Goal: Task Accomplishment & Management: Use online tool/utility

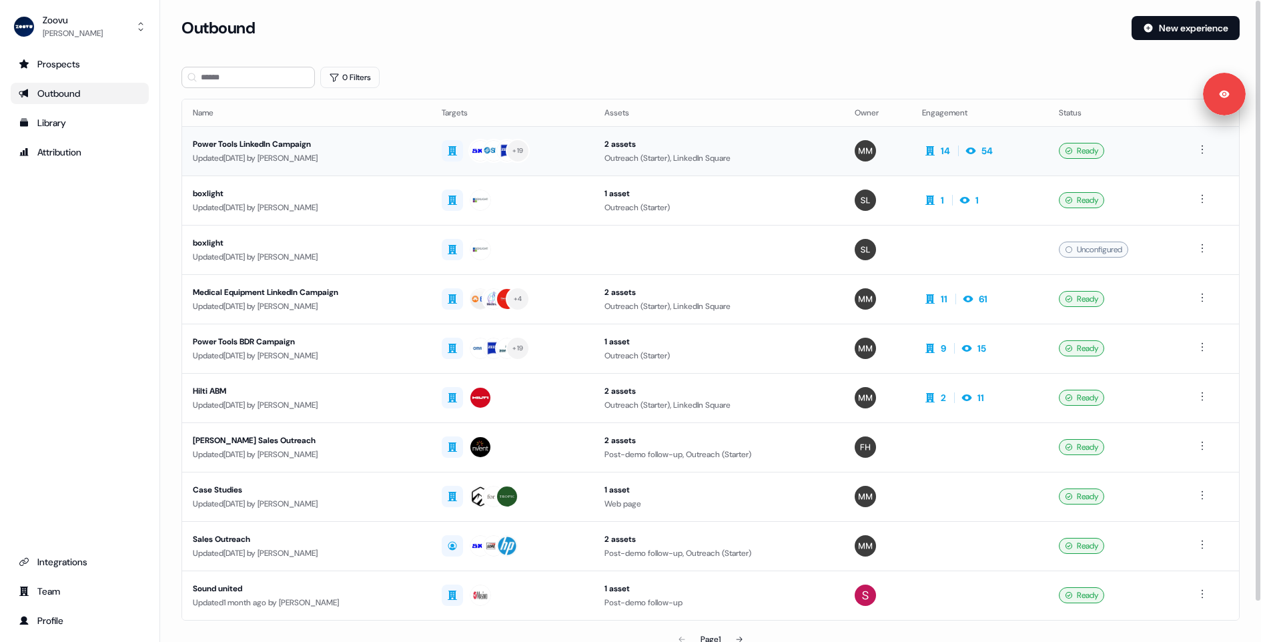
click at [364, 143] on div "Power Tools LinkedIn Campaign" at bounding box center [306, 143] width 227 height 13
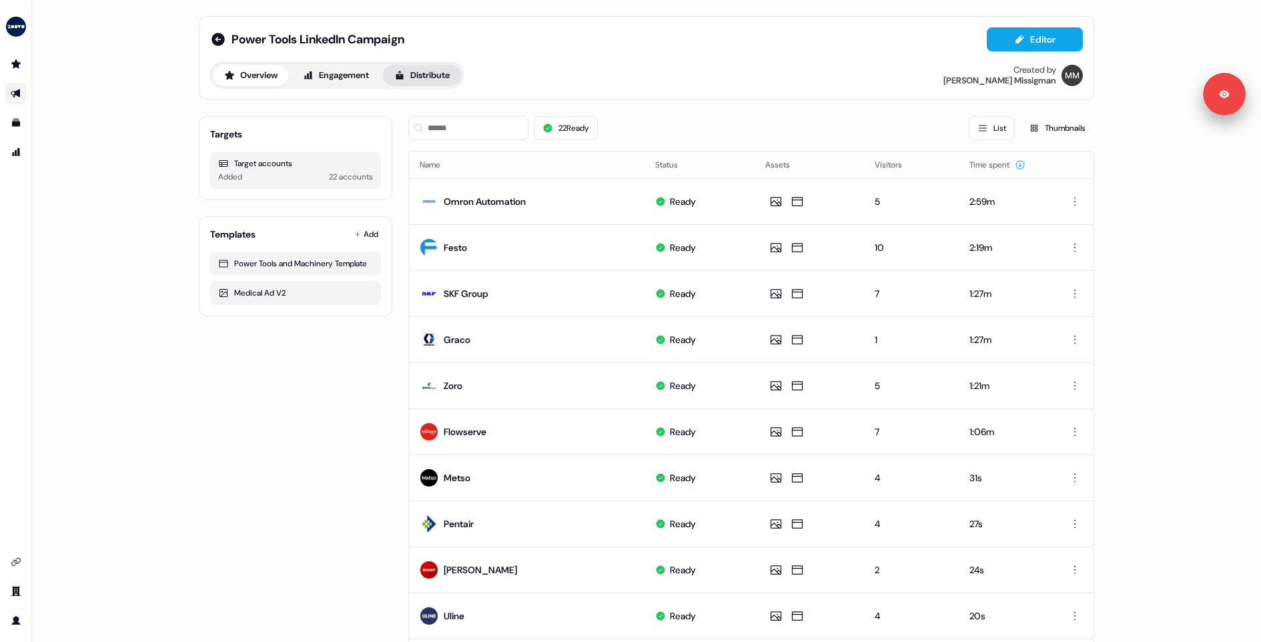
click at [426, 74] on button "Distribute" at bounding box center [422, 75] width 78 height 21
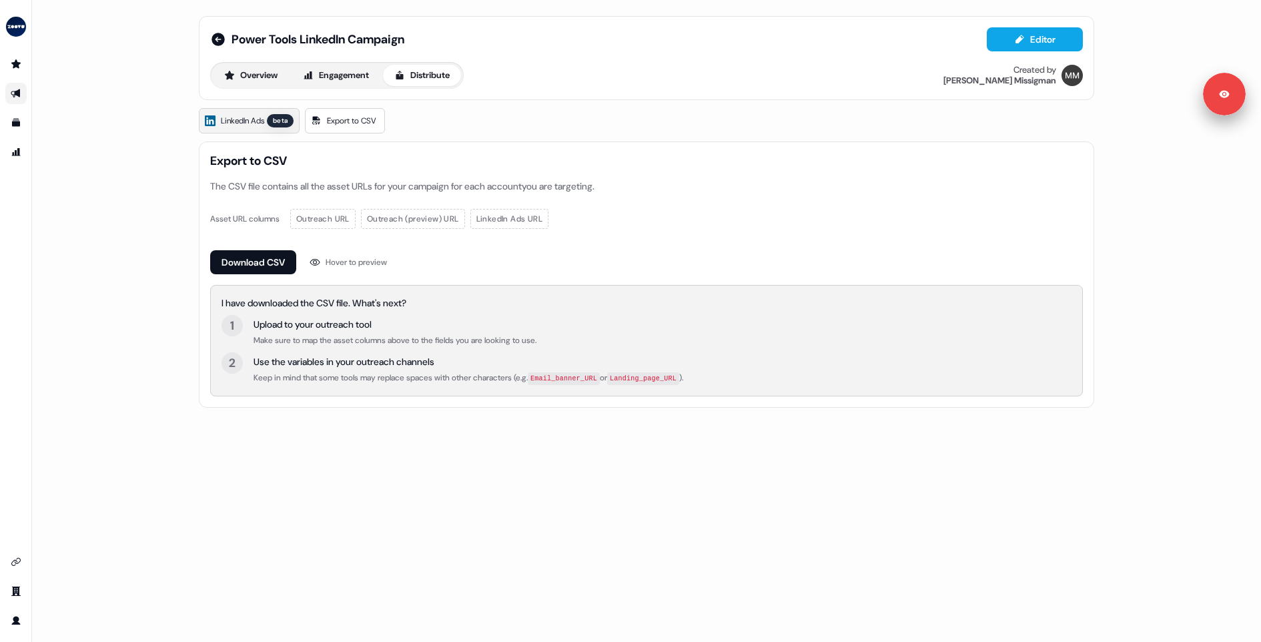
click at [251, 118] on span "LinkedIn Ads" at bounding box center [242, 120] width 43 height 13
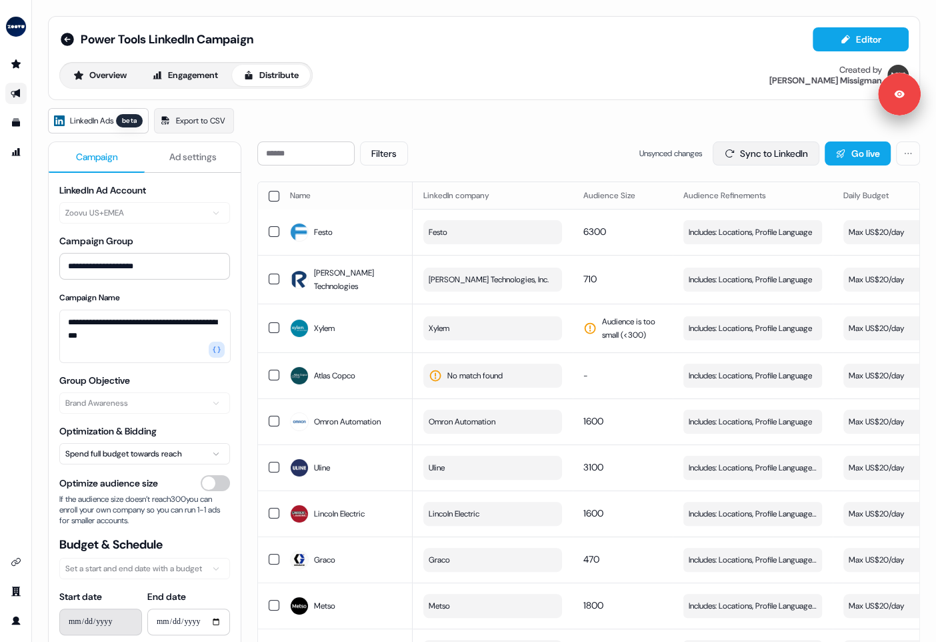
click at [763, 151] on button "Sync to LinkedIn" at bounding box center [766, 153] width 107 height 24
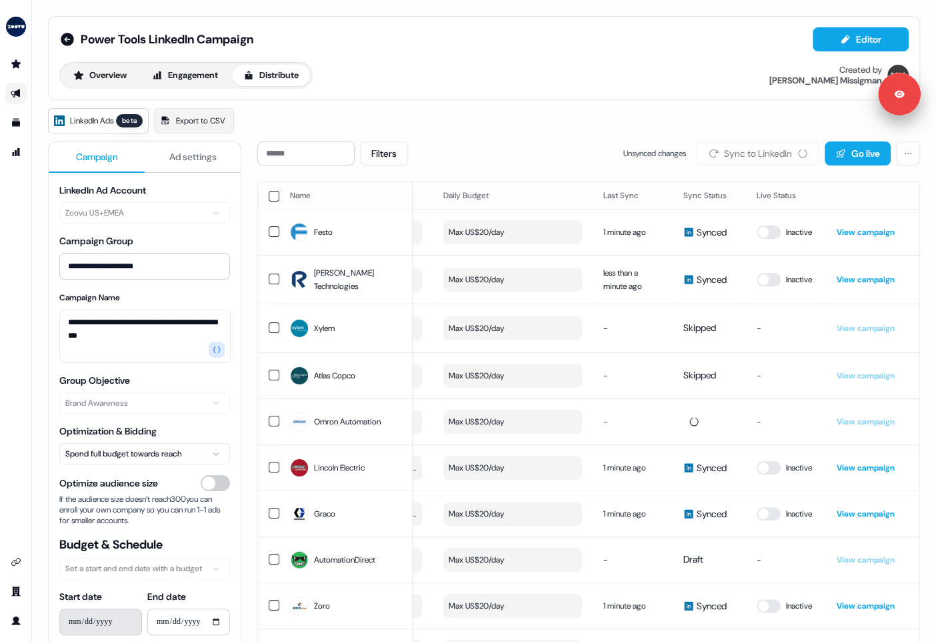
click at [271, 196] on button "button" at bounding box center [274, 196] width 11 height 11
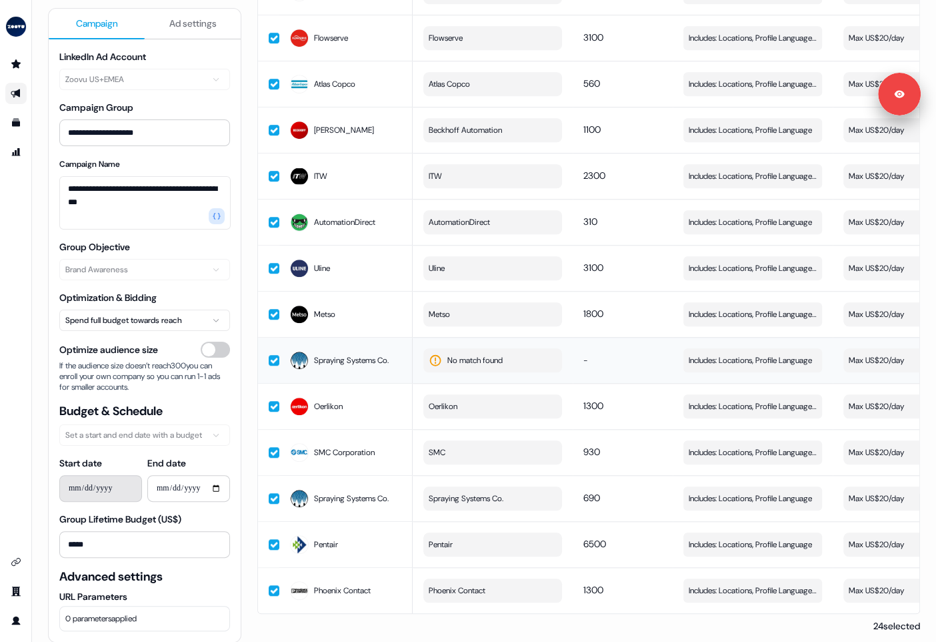
click at [454, 354] on span "No match found" at bounding box center [475, 360] width 55 height 13
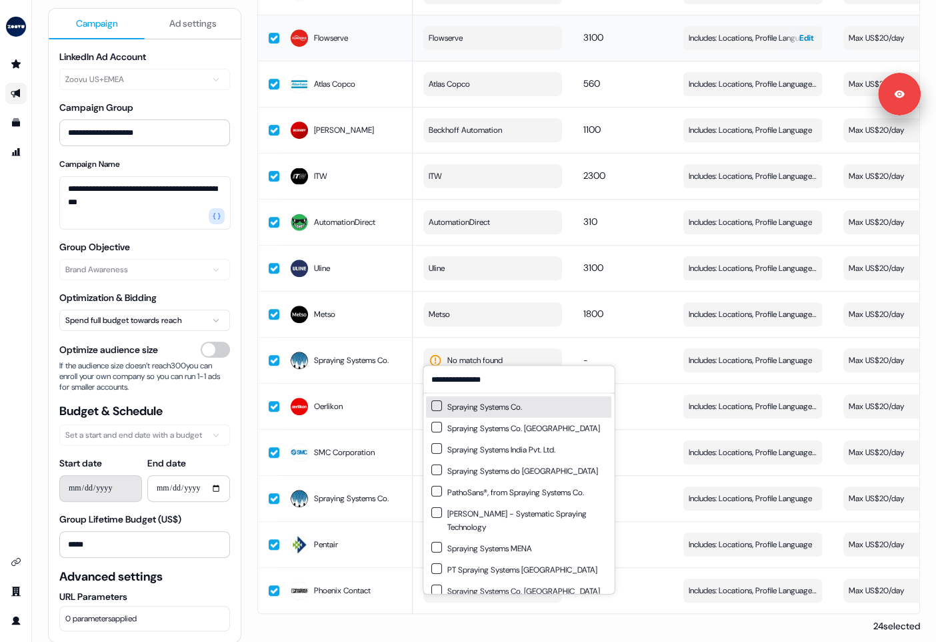
type input "**********"
click at [503, 382] on input "**********" at bounding box center [519, 379] width 191 height 27
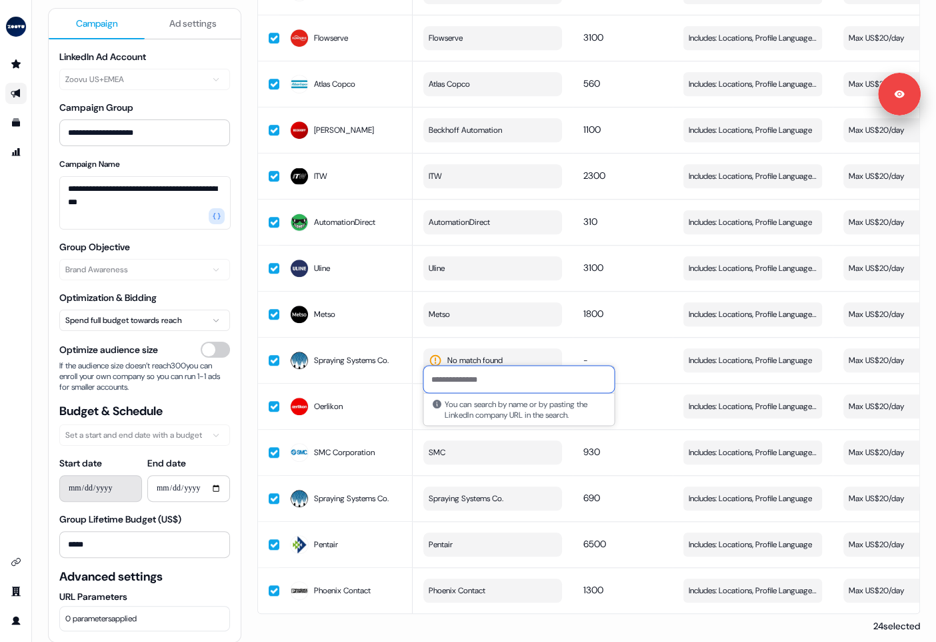
paste input "**********"
type input "**********"
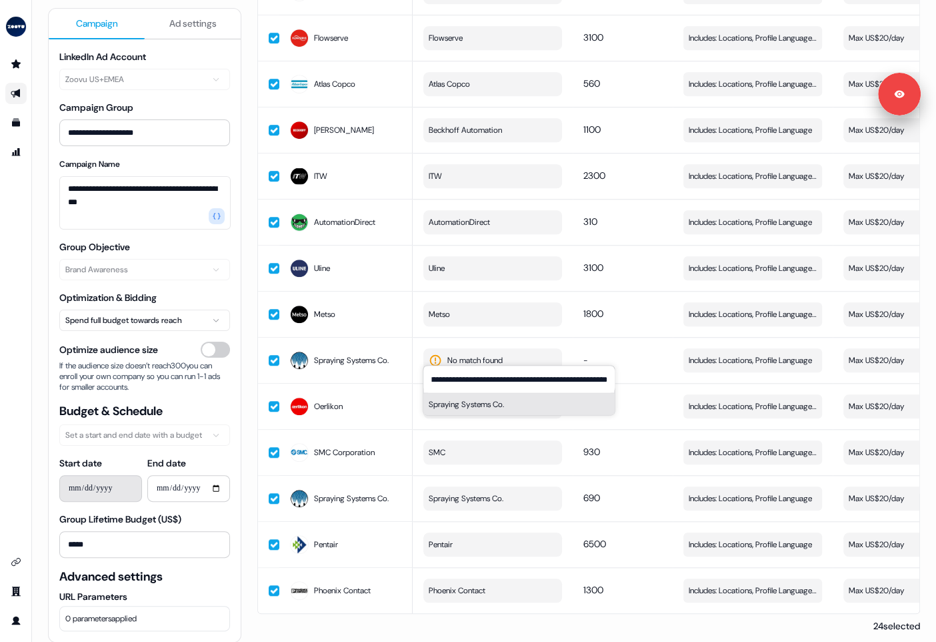
click at [464, 398] on button "Spraying Systems Co." at bounding box center [519, 404] width 191 height 21
click at [574, 344] on td "-" at bounding box center [623, 360] width 100 height 46
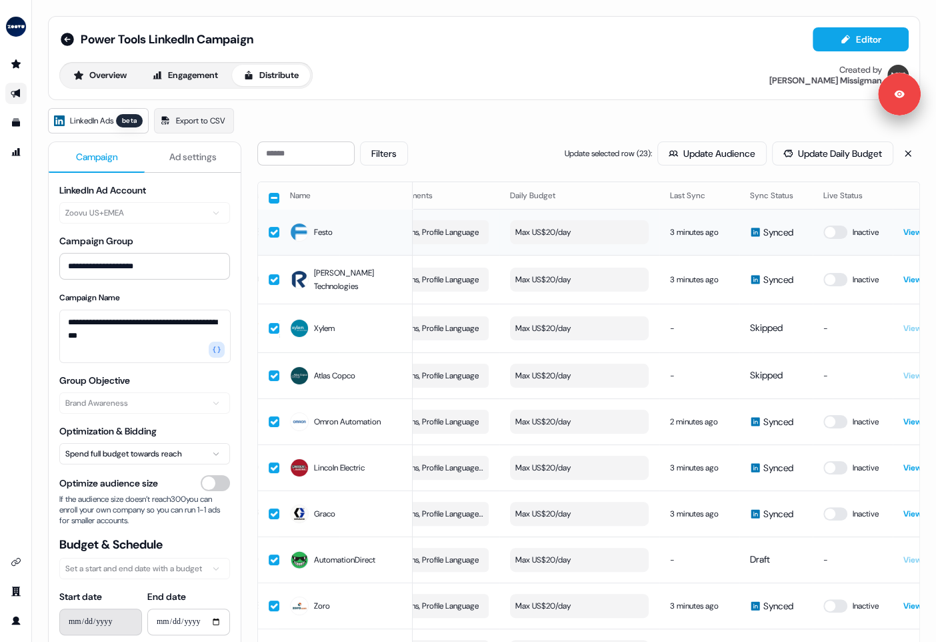
scroll to position [0, 404]
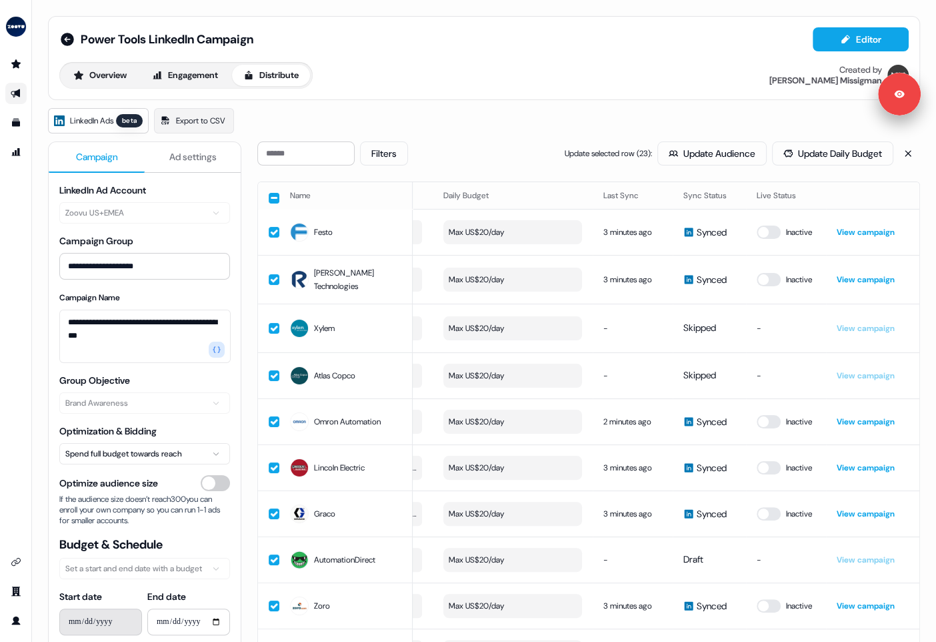
click at [278, 193] on button "button" at bounding box center [274, 198] width 11 height 11
click at [278, 193] on button "button" at bounding box center [274, 196] width 11 height 11
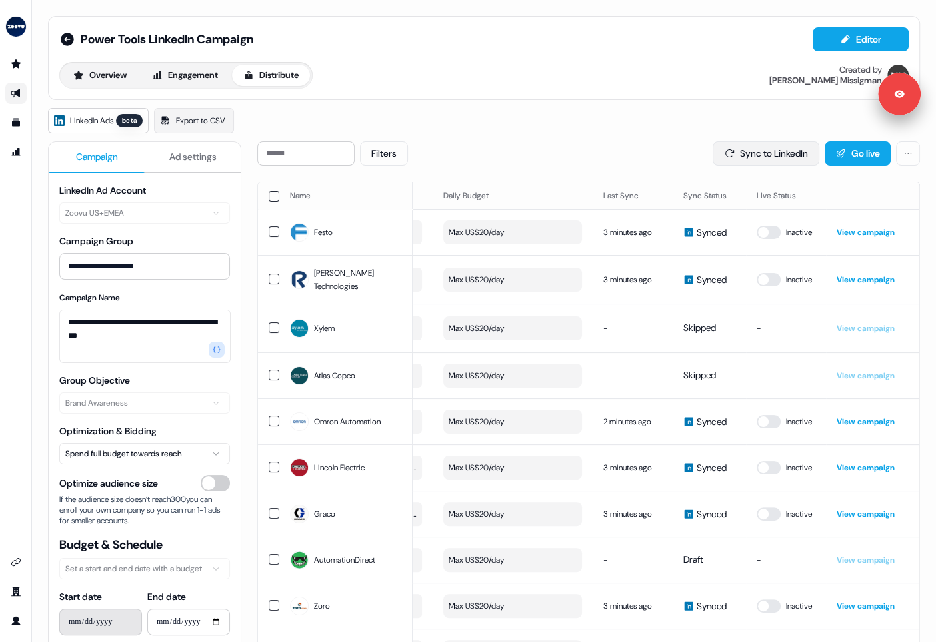
click at [750, 151] on button "Sync to LinkedIn" at bounding box center [766, 153] width 107 height 24
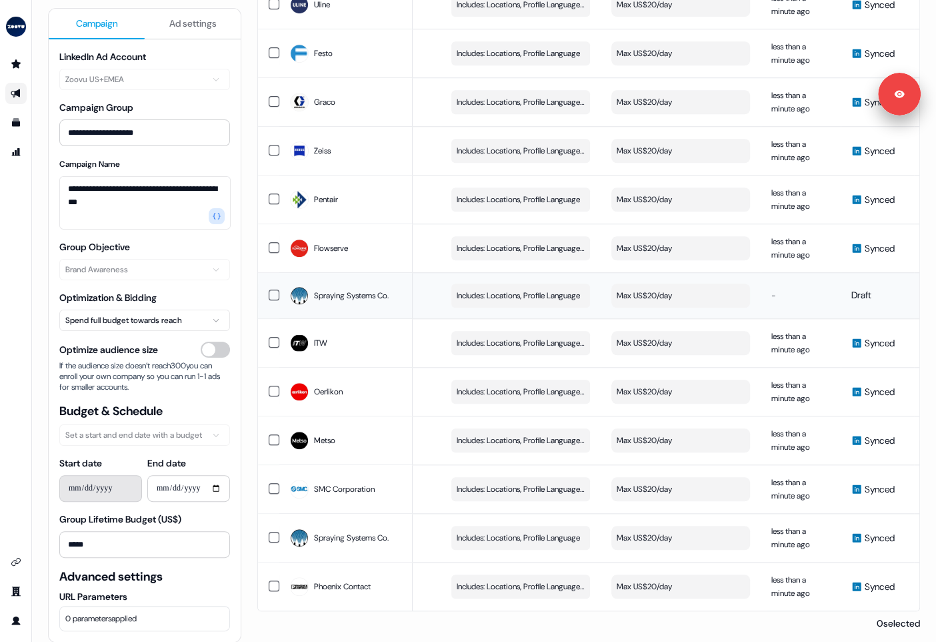
scroll to position [0, 0]
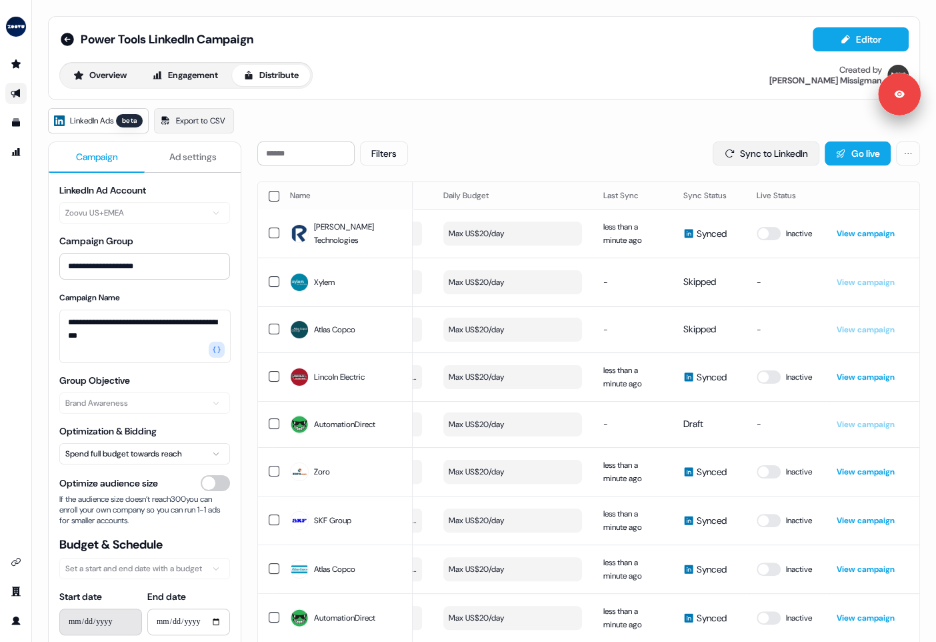
click at [773, 141] on button "Sync to LinkedIn" at bounding box center [766, 153] width 107 height 24
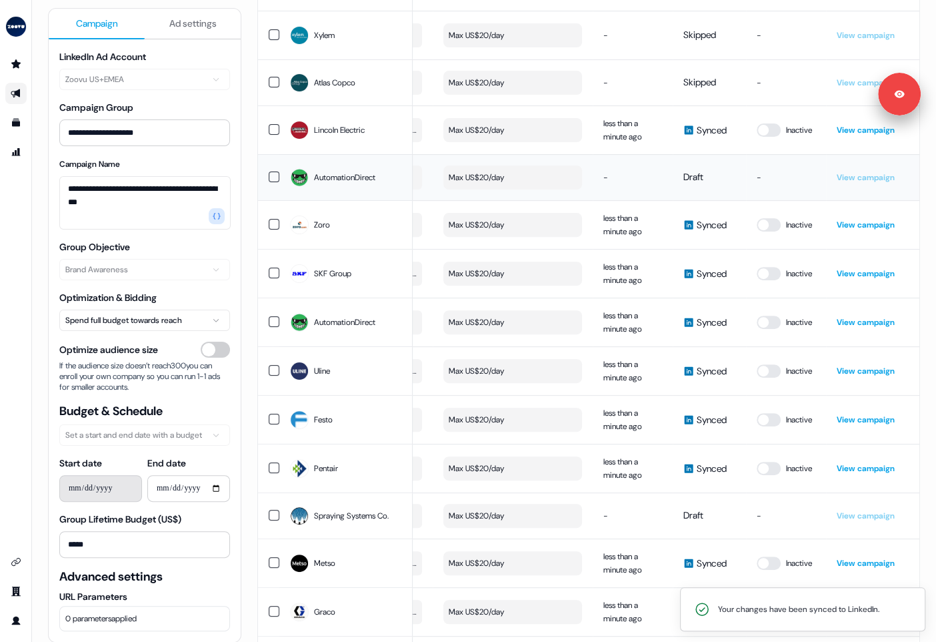
scroll to position [285, 0]
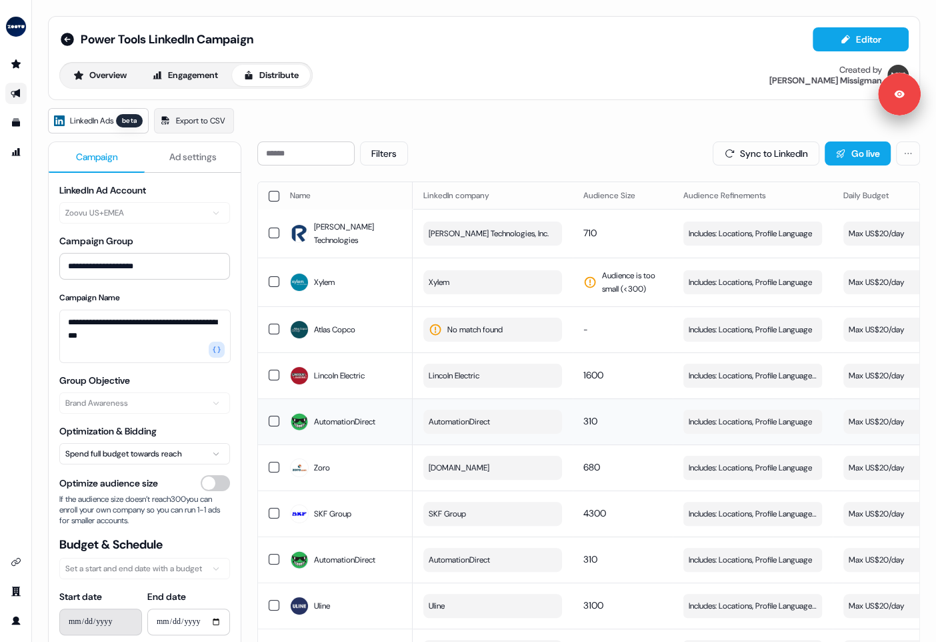
click at [506, 412] on button "AutomationDirect" at bounding box center [493, 422] width 139 height 24
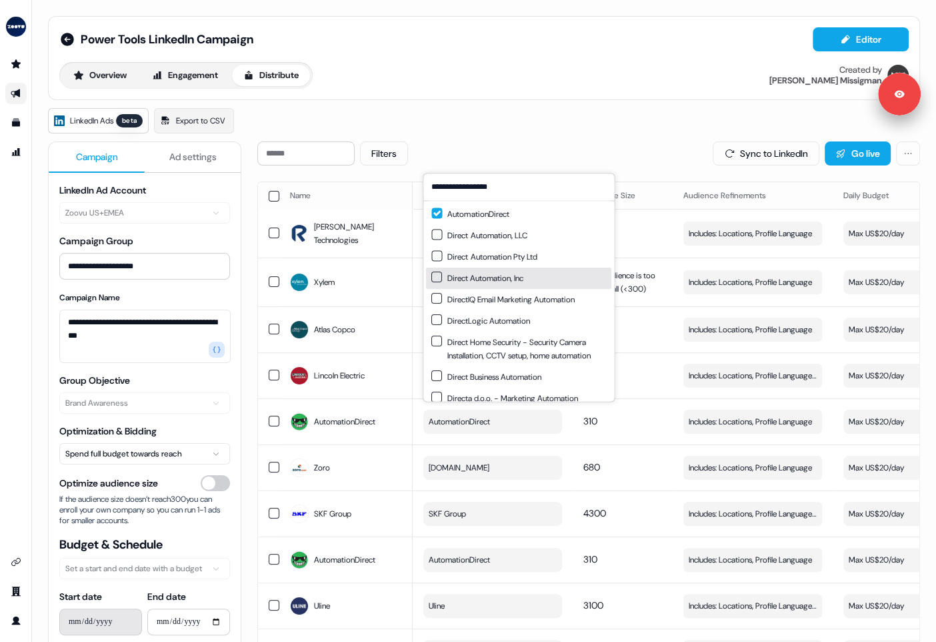
type input "**********"
click at [440, 279] on button "Suggestions" at bounding box center [437, 276] width 11 height 11
click at [620, 125] on div "LinkedIn Ads beta Export to CSV" at bounding box center [484, 120] width 872 height 25
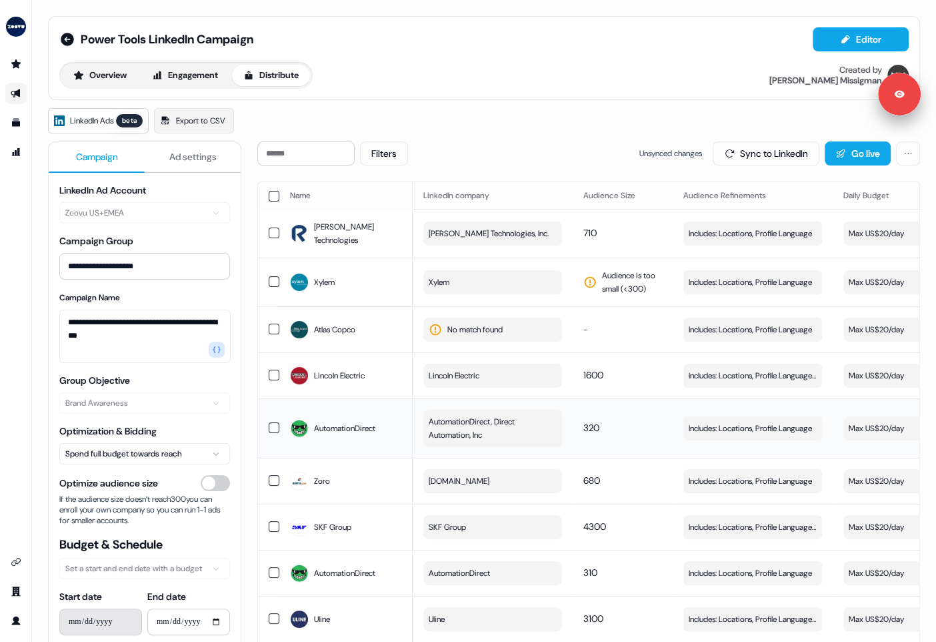
click at [511, 425] on span "AutomationDirect, Direct Automation, Inc" at bounding box center [491, 428] width 125 height 27
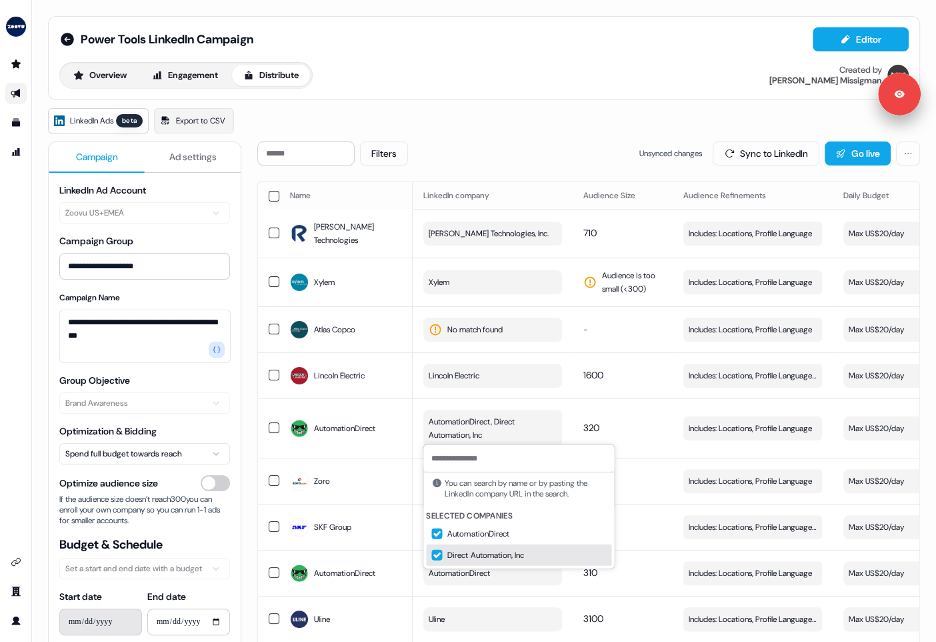
click at [436, 554] on button "Suggestions" at bounding box center [437, 555] width 11 height 11
click at [580, 336] on td "-" at bounding box center [623, 329] width 100 height 46
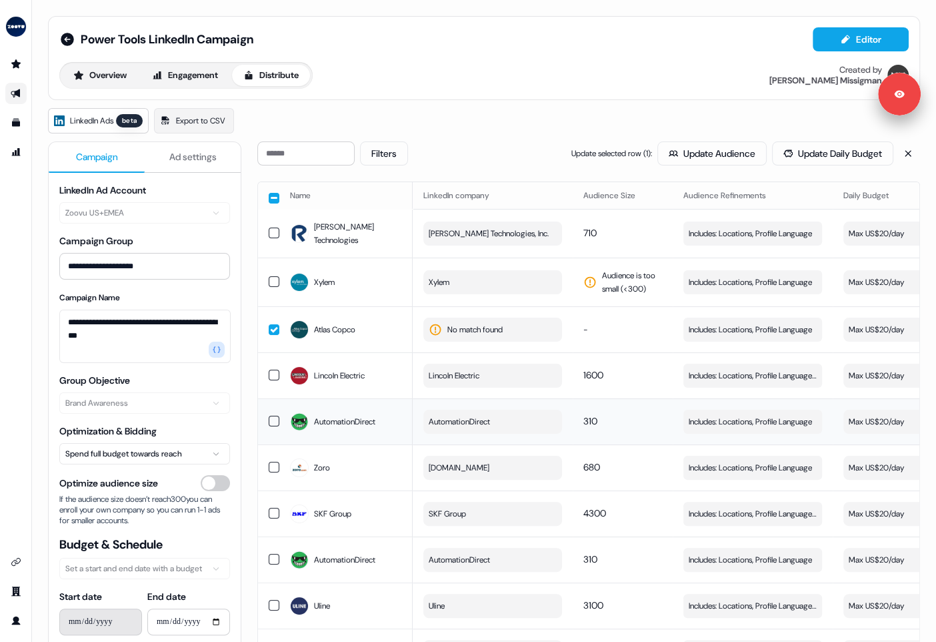
click at [449, 415] on span "AutomationDirect" at bounding box center [459, 421] width 61 height 13
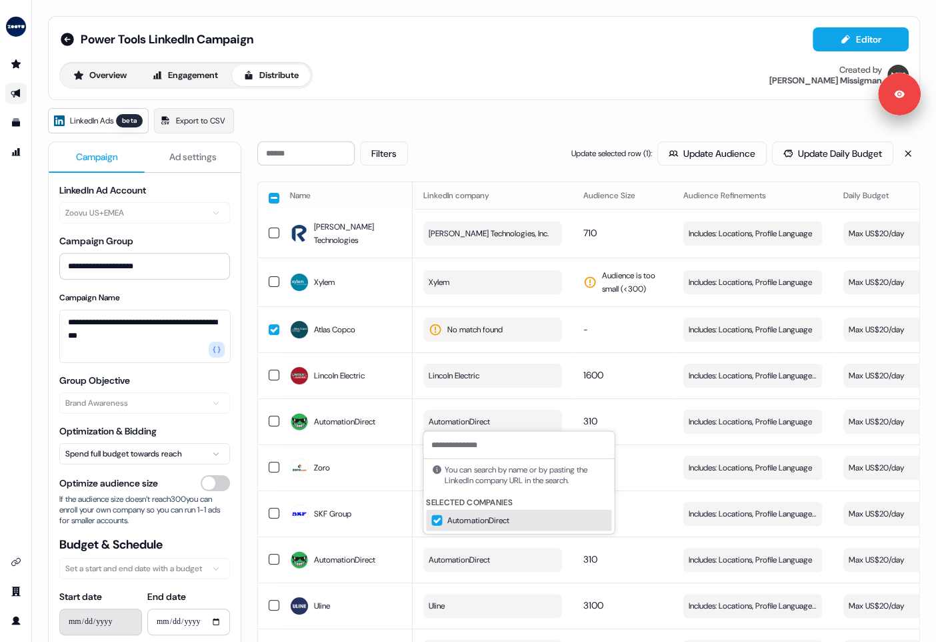
click at [438, 518] on button "Suggestions" at bounding box center [437, 520] width 11 height 11
click at [571, 371] on td "Lincoln Electric" at bounding box center [493, 375] width 160 height 46
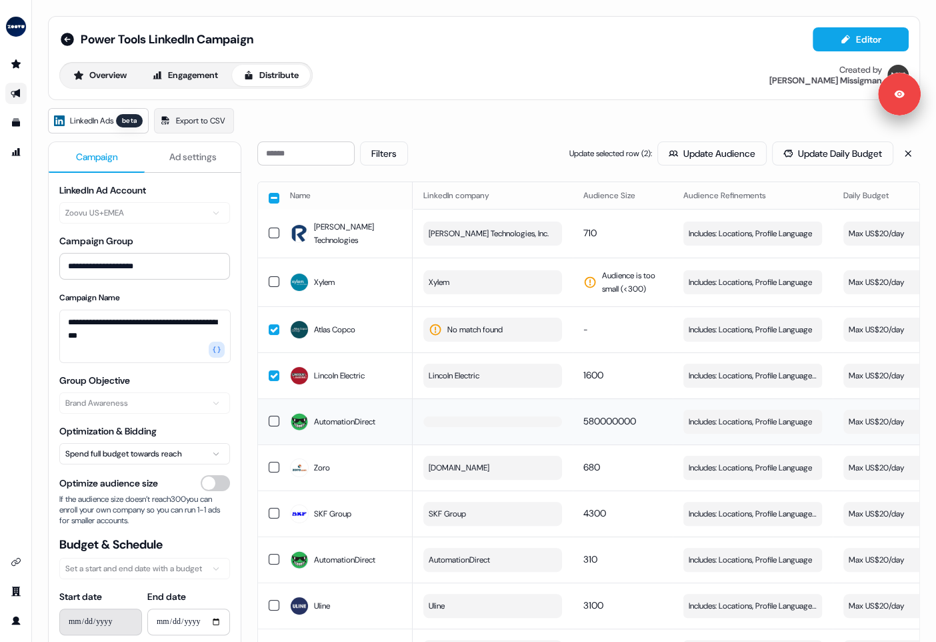
click at [483, 417] on button "button" at bounding box center [493, 421] width 139 height 11
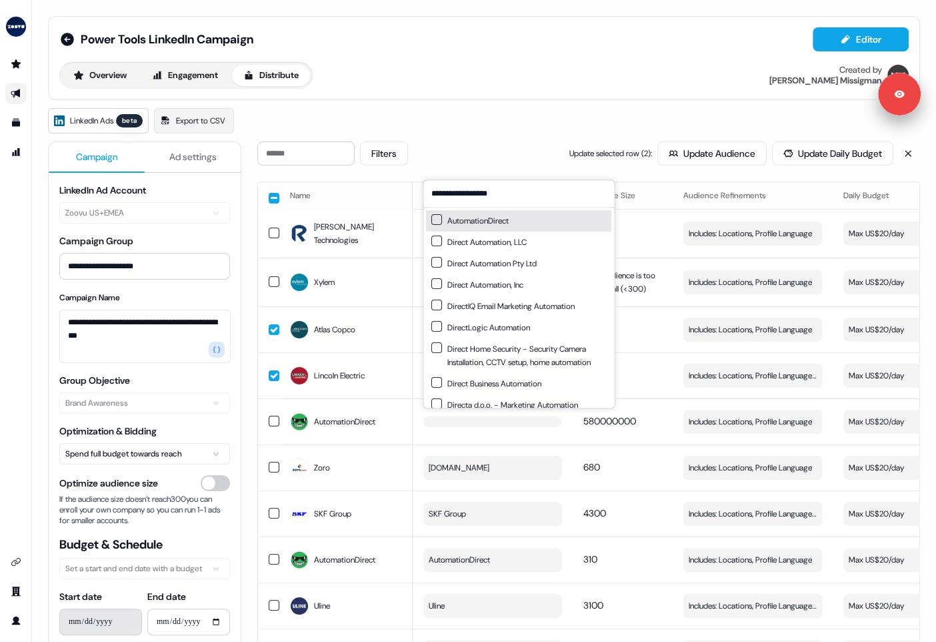
type input "**********"
click at [434, 214] on button "Suggestions" at bounding box center [437, 219] width 11 height 11
click at [539, 119] on div "LinkedIn Ads beta Export to CSV" at bounding box center [484, 120] width 872 height 25
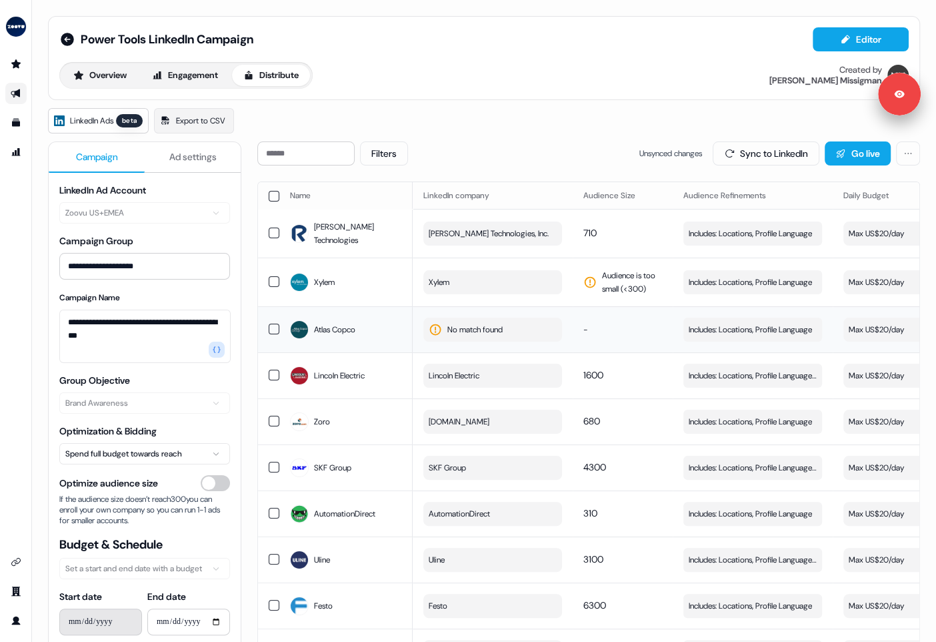
click at [446, 327] on button "No match found" at bounding box center [493, 330] width 139 height 24
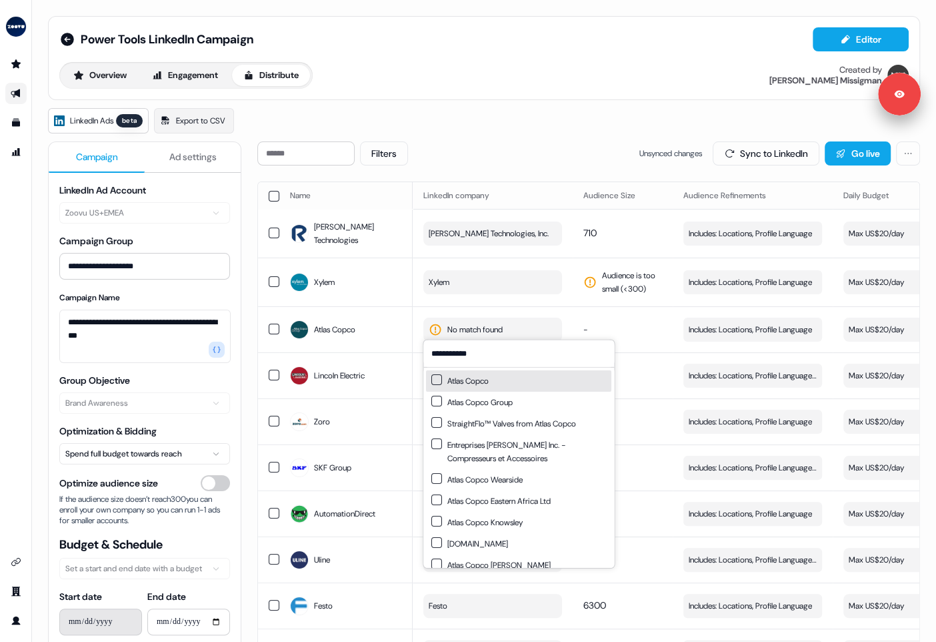
type input "**********"
click at [436, 378] on button "Suggestions" at bounding box center [437, 379] width 11 height 11
click at [438, 400] on button "Suggestions" at bounding box center [437, 401] width 11 height 11
click at [565, 306] on td "No match found" at bounding box center [493, 329] width 160 height 46
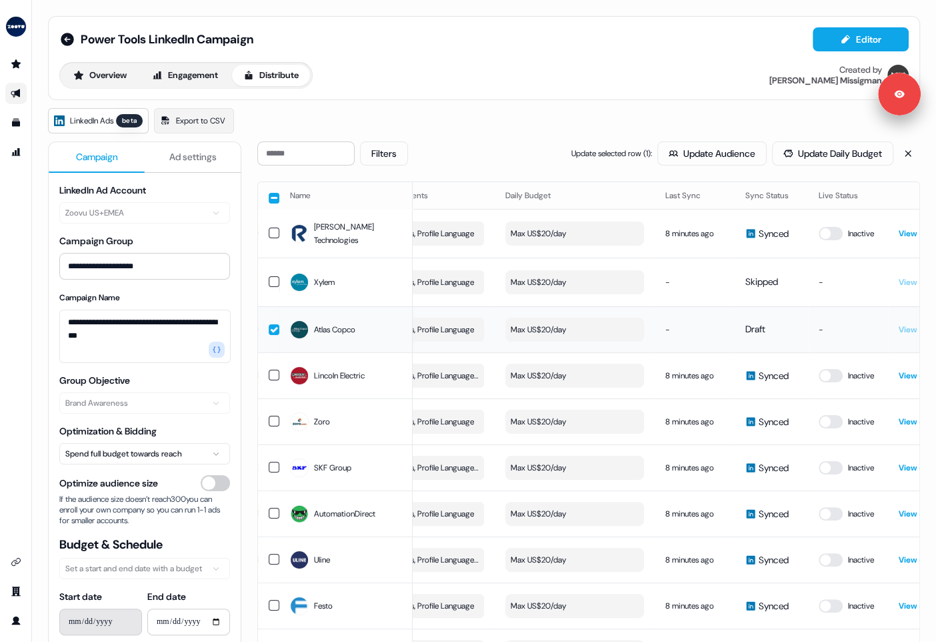
scroll to position [0, 404]
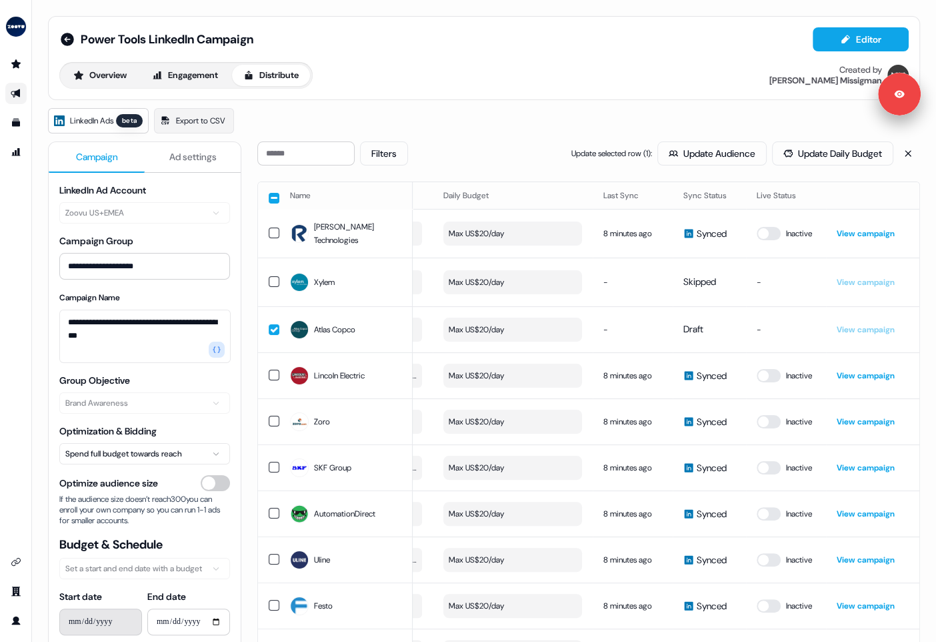
click at [269, 197] on button "button" at bounding box center [274, 198] width 11 height 11
click at [276, 198] on button "button" at bounding box center [274, 196] width 11 height 11
click at [730, 151] on button "Sync to LinkedIn" at bounding box center [766, 153] width 107 height 24
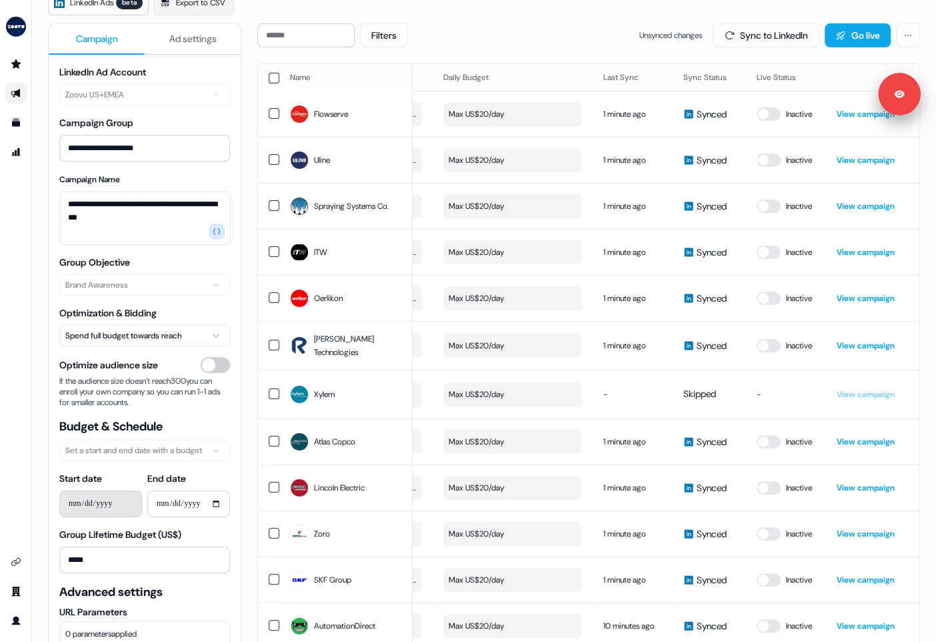
scroll to position [0, 0]
